Goal: Find specific page/section: Find specific page/section

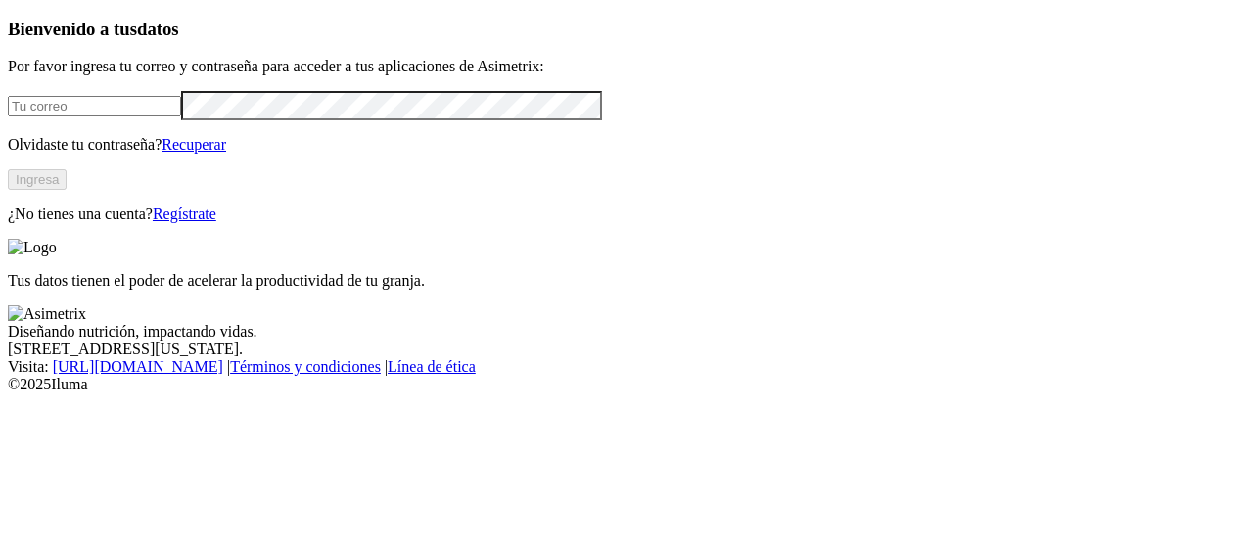
type input "[EMAIL_ADDRESS][PERSON_NAME][DOMAIN_NAME]"
drag, startPoint x: 0, startPoint y: 0, endPoint x: 249, endPoint y: 247, distance: 350.3
click at [67, 190] on button "Ingresa" at bounding box center [37, 179] width 59 height 21
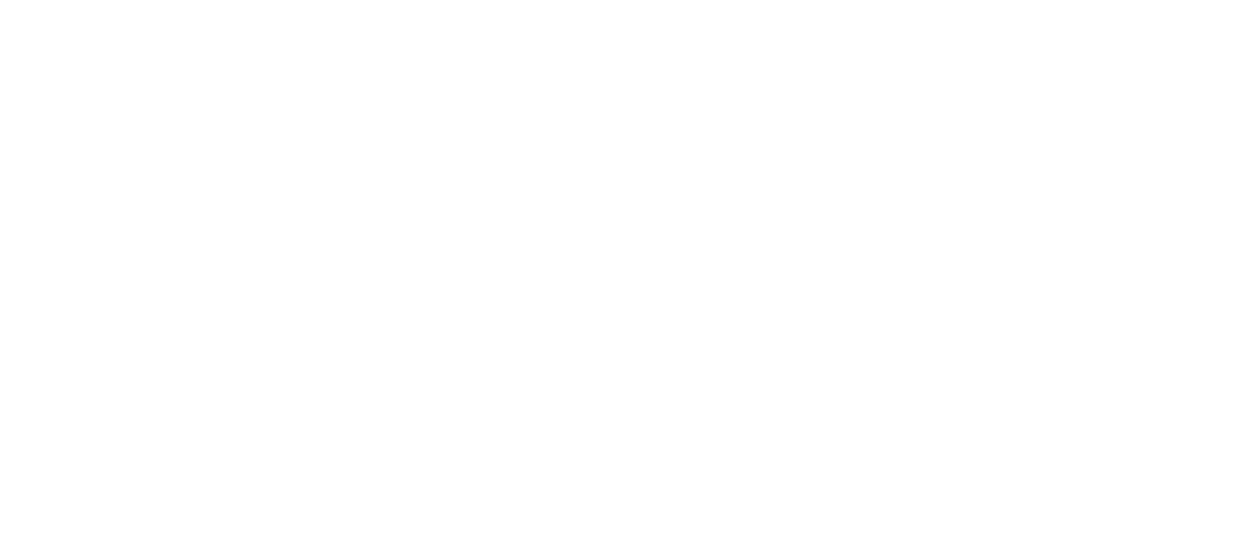
drag, startPoint x: 596, startPoint y: 199, endPoint x: 910, endPoint y: 266, distance: 320.5
